Goal: Transaction & Acquisition: Download file/media

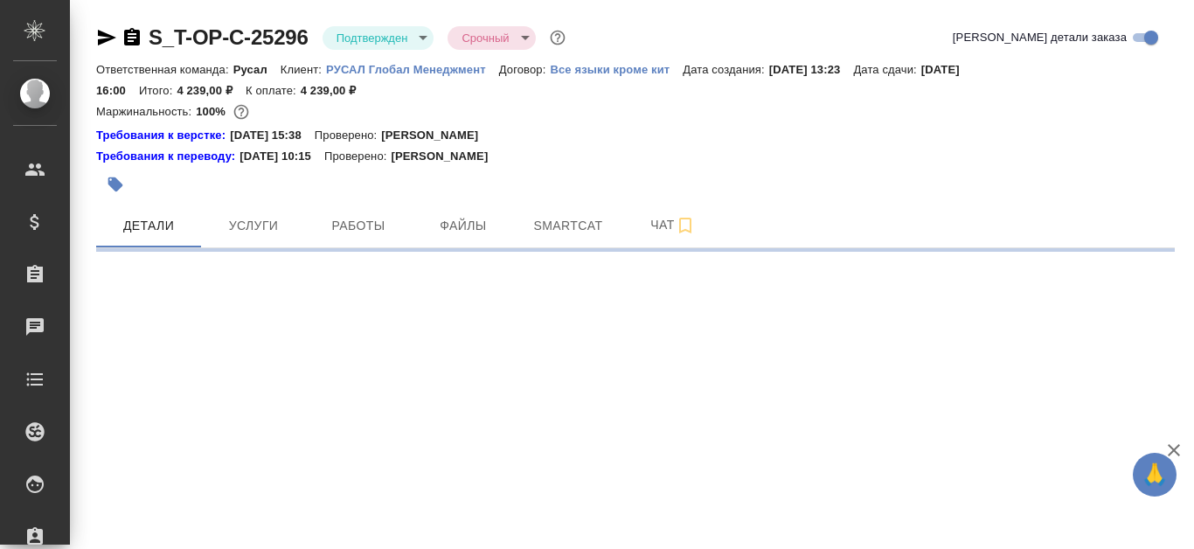
select select "RU"
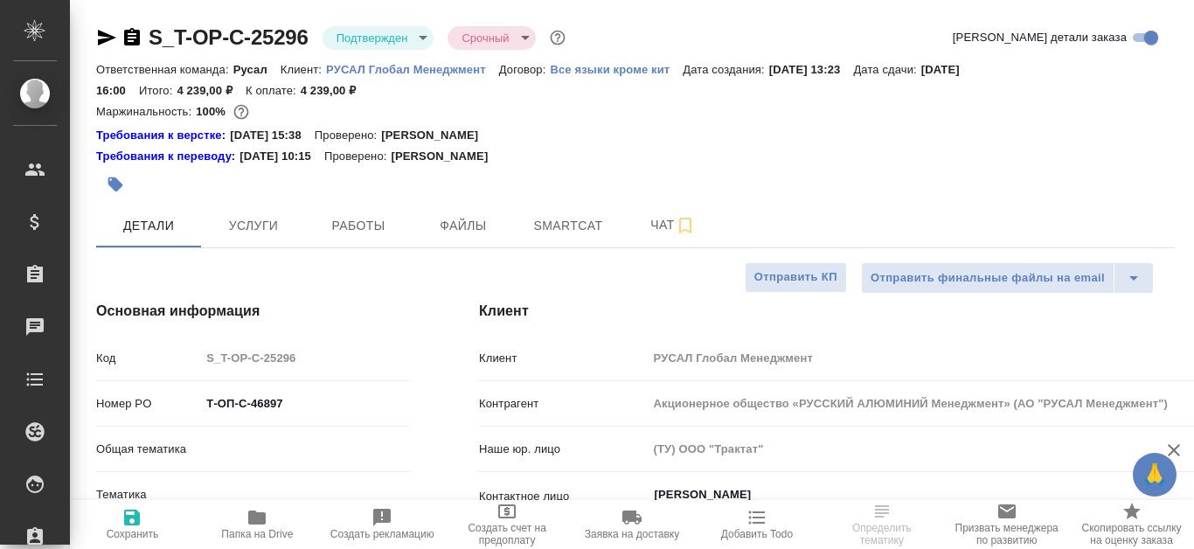
type textarea "x"
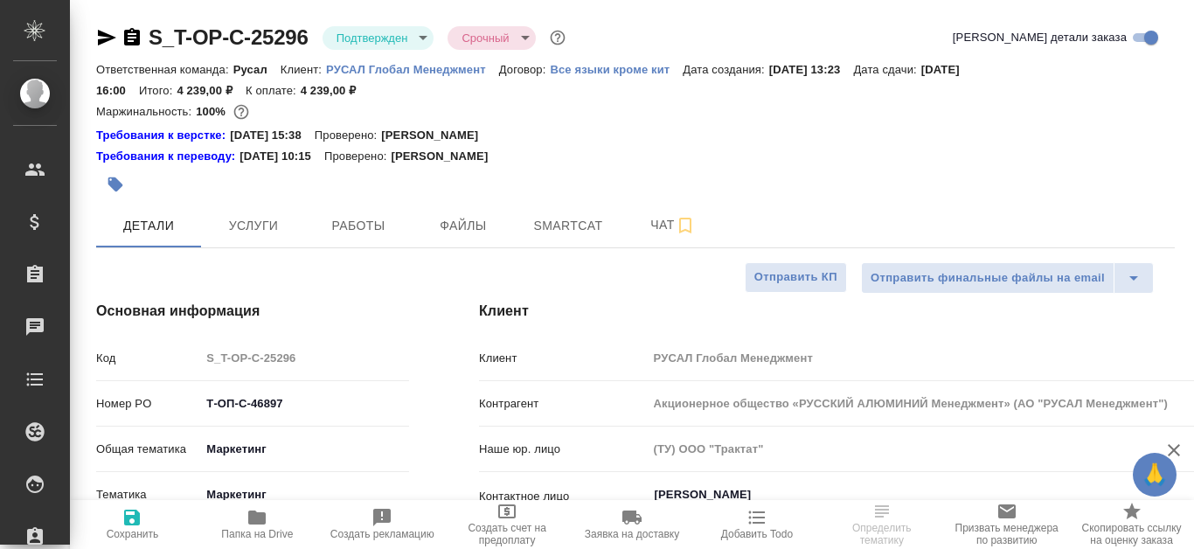
type textarea "x"
type input "Русал"
type input "[PERSON_NAME]"
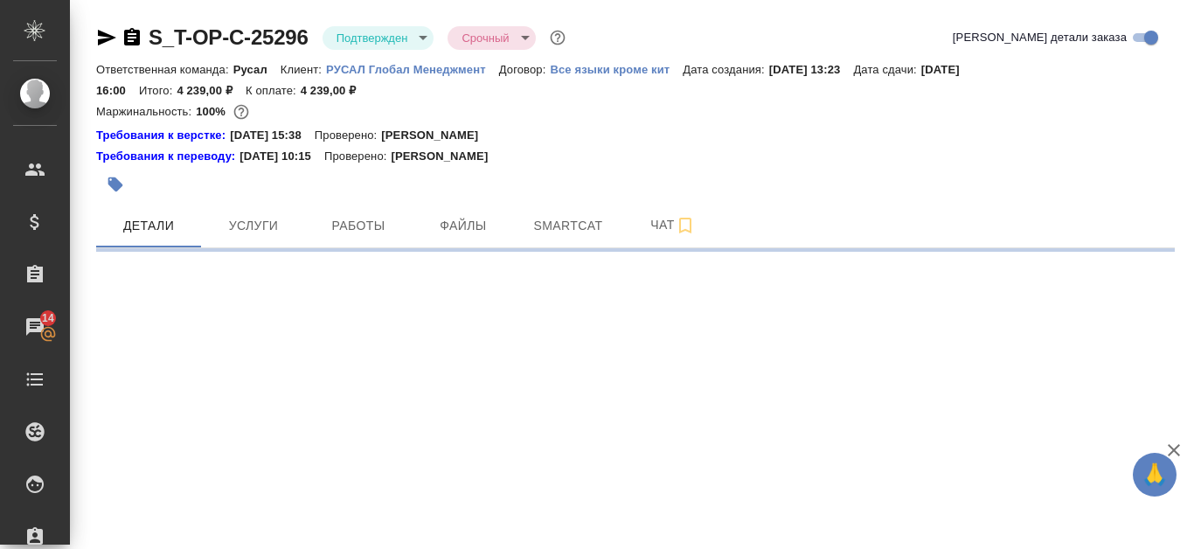
select select "RU"
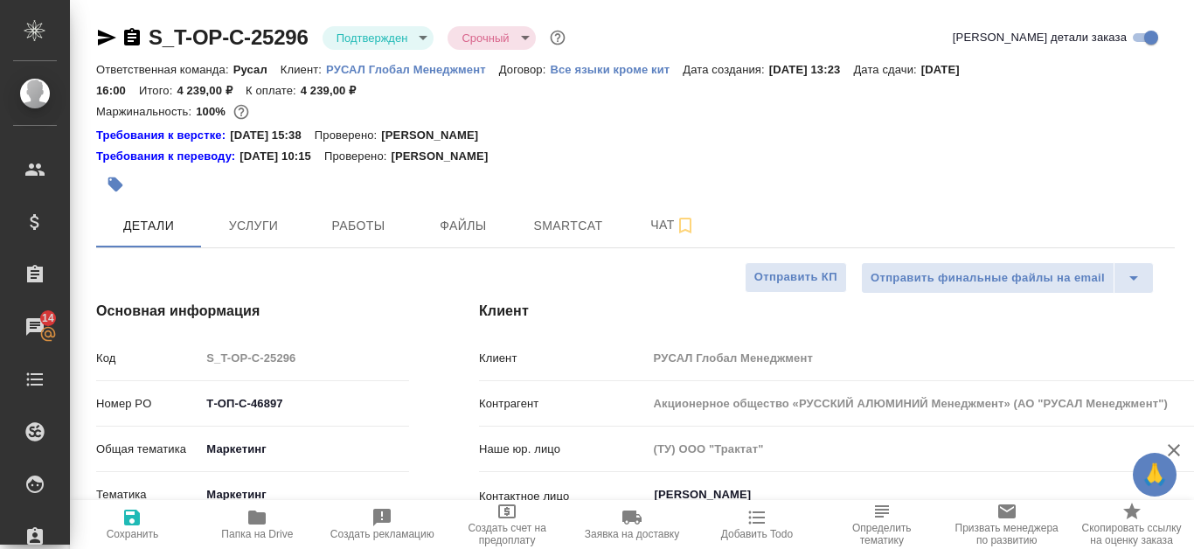
type textarea "x"
click at [487, 221] on span "Файлы" at bounding box center [463, 226] width 84 height 22
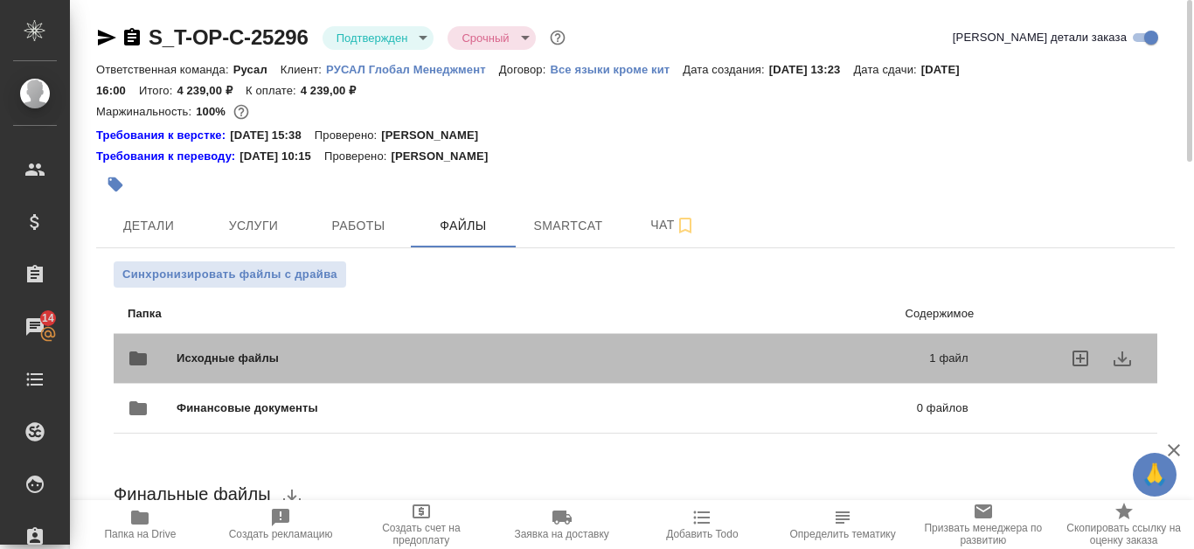
click at [675, 352] on p "1 файл" at bounding box center [786, 358] width 364 height 17
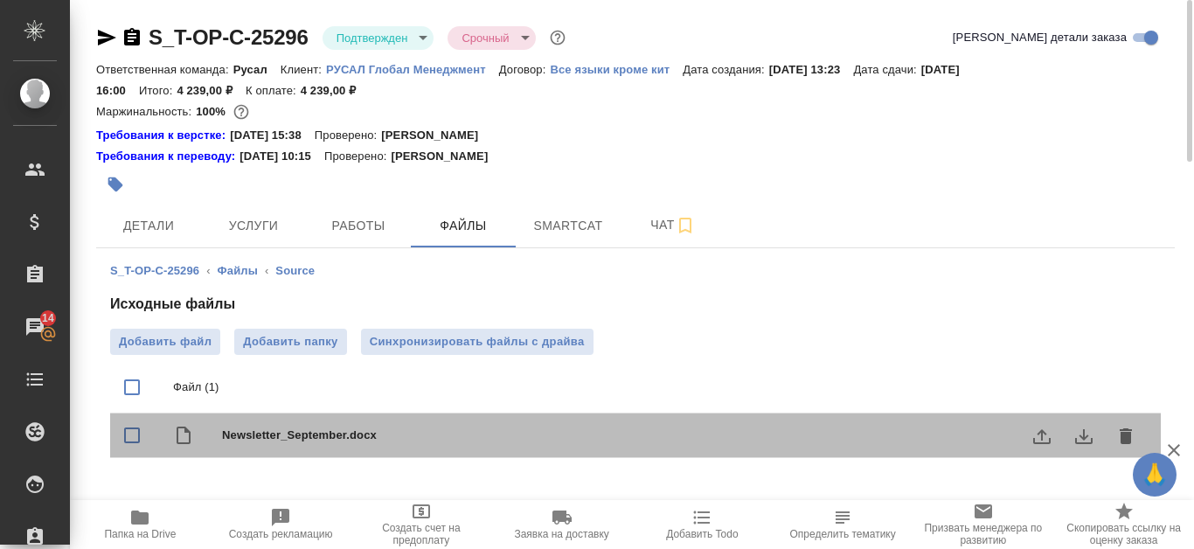
click at [332, 434] on span "Newsletter_September.docx" at bounding box center [670, 435] width 897 height 17
checkbox input "true"
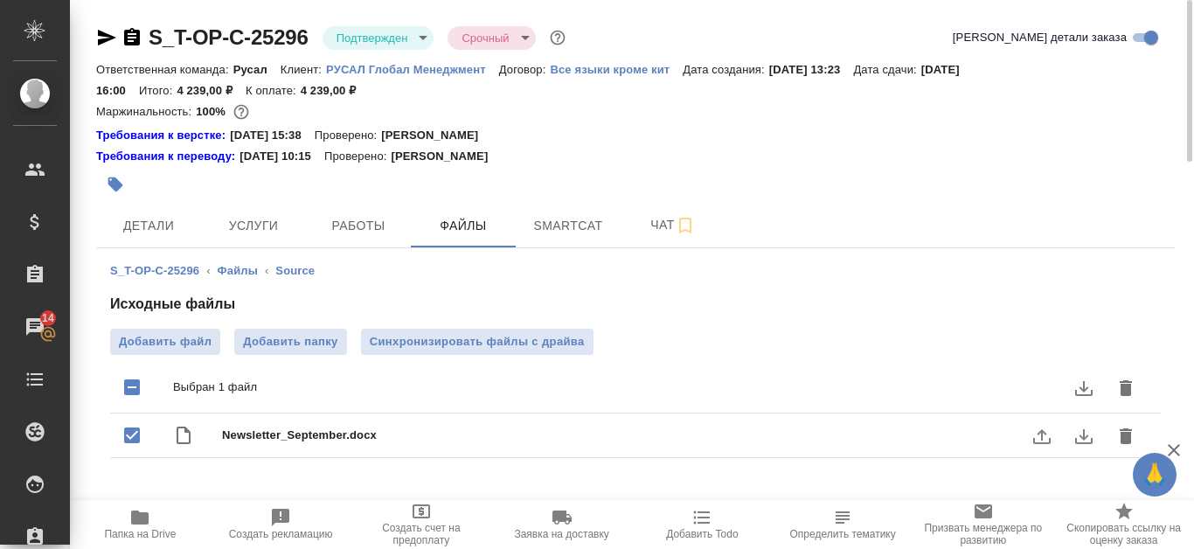
click at [1086, 435] on icon "download" at bounding box center [1084, 436] width 21 height 21
